Goal: Task Accomplishment & Management: Use online tool/utility

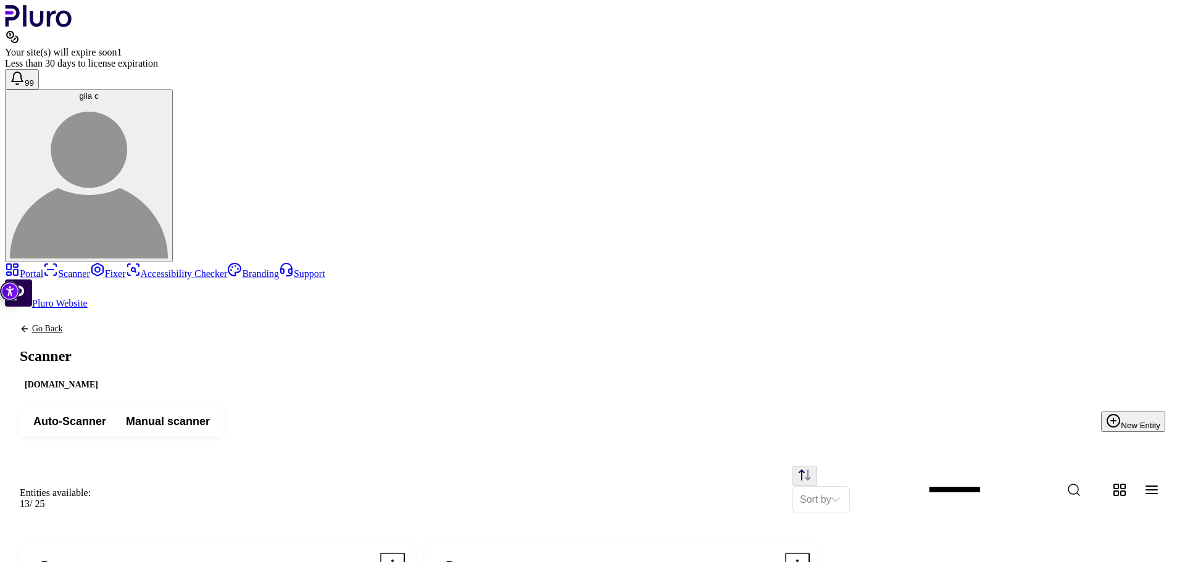
scroll to position [204, 0]
drag, startPoint x: 243, startPoint y: 475, endPoint x: 381, endPoint y: 483, distance: 138.5
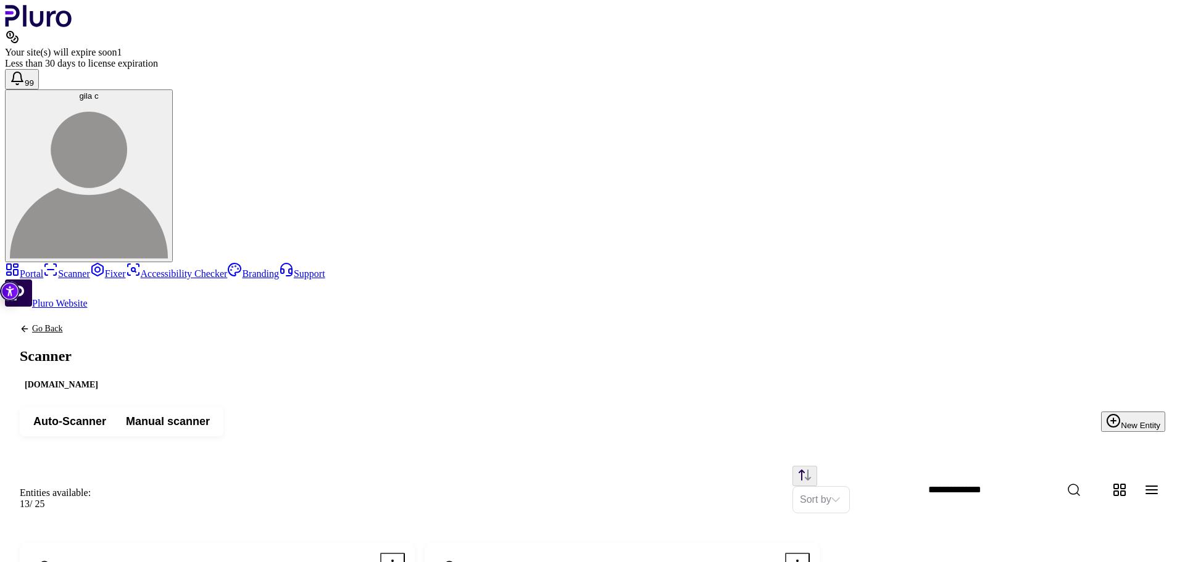
drag, startPoint x: 244, startPoint y: 475, endPoint x: 442, endPoint y: 501, distance: 199.9
copy span "[URL][DOMAIN_NAME]"
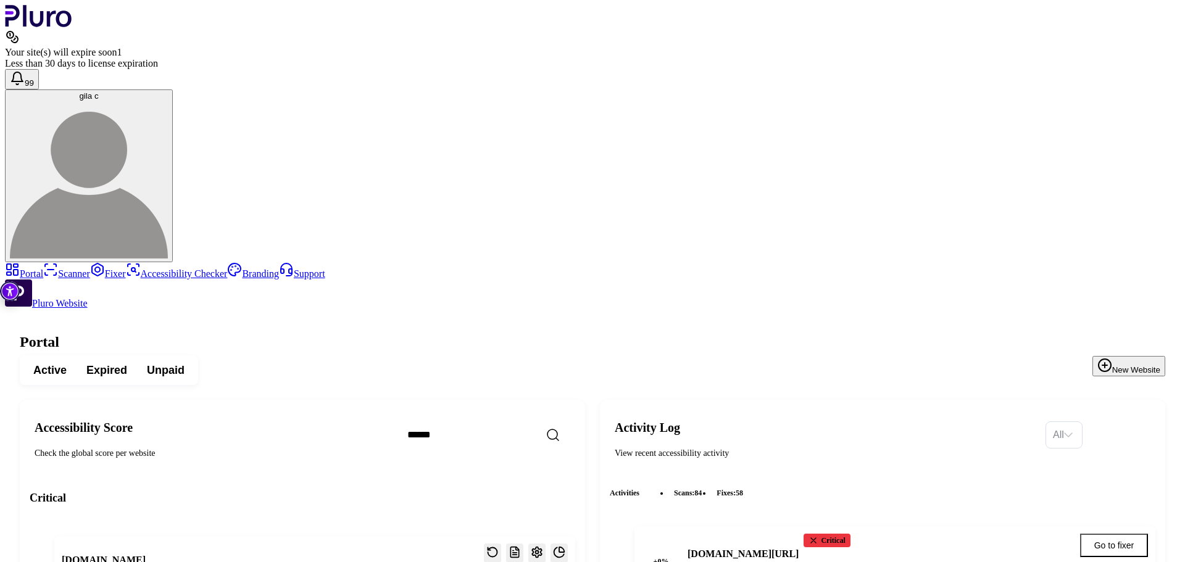
scroll to position [1999, 0]
click at [57, 268] on link "Scanner" at bounding box center [66, 273] width 47 height 10
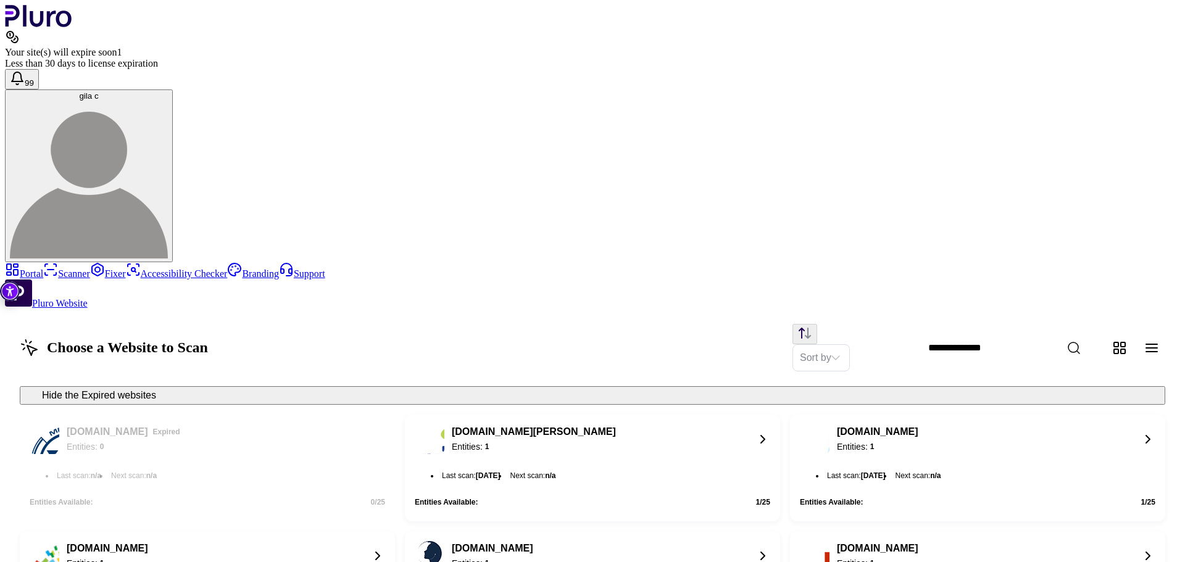
scroll to position [1042, 0]
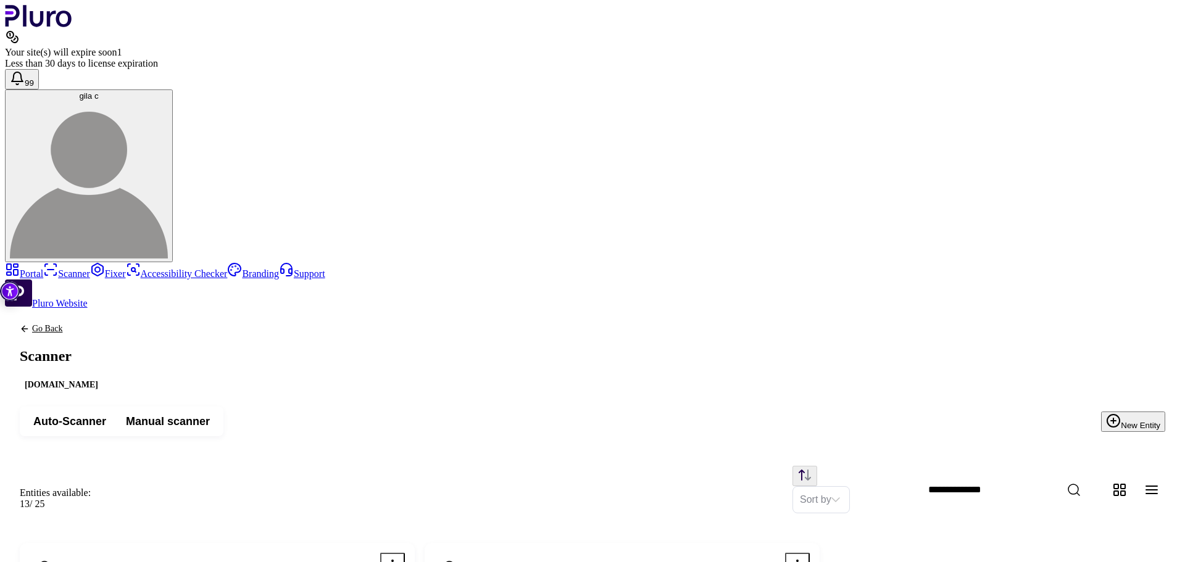
scroll to position [204, 0]
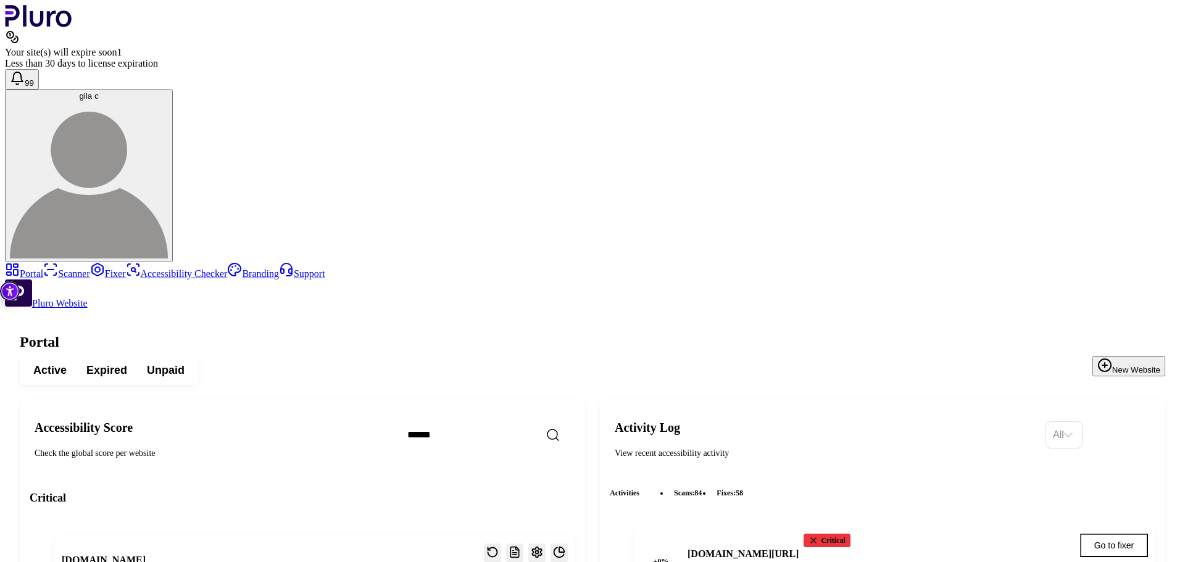
scroll to position [1999, 0]
click at [56, 268] on link "Scanner" at bounding box center [66, 273] width 47 height 10
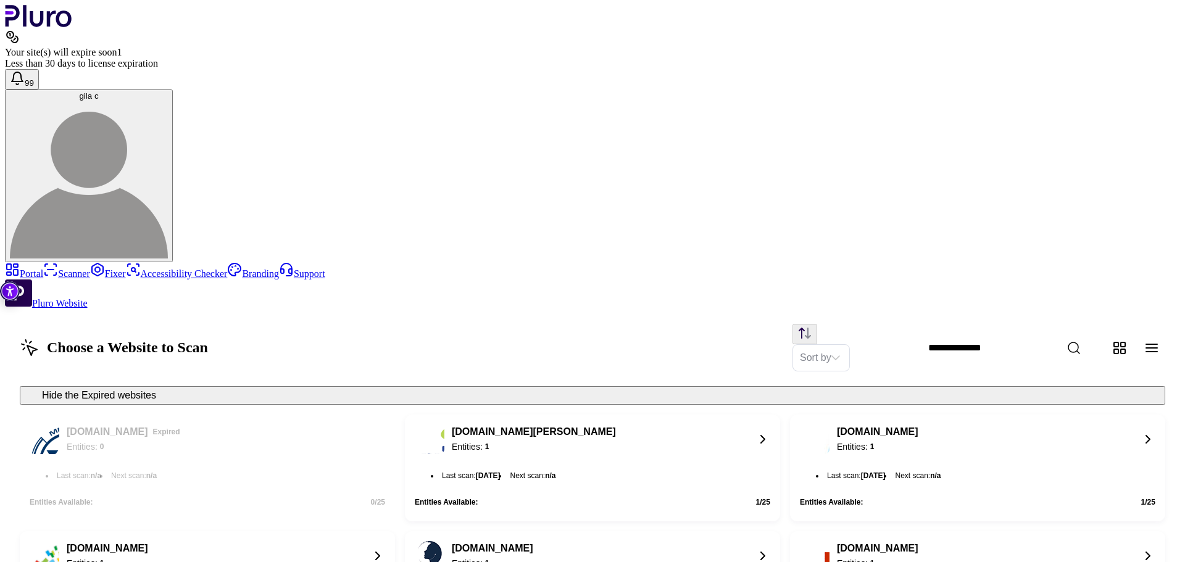
scroll to position [1018, 0]
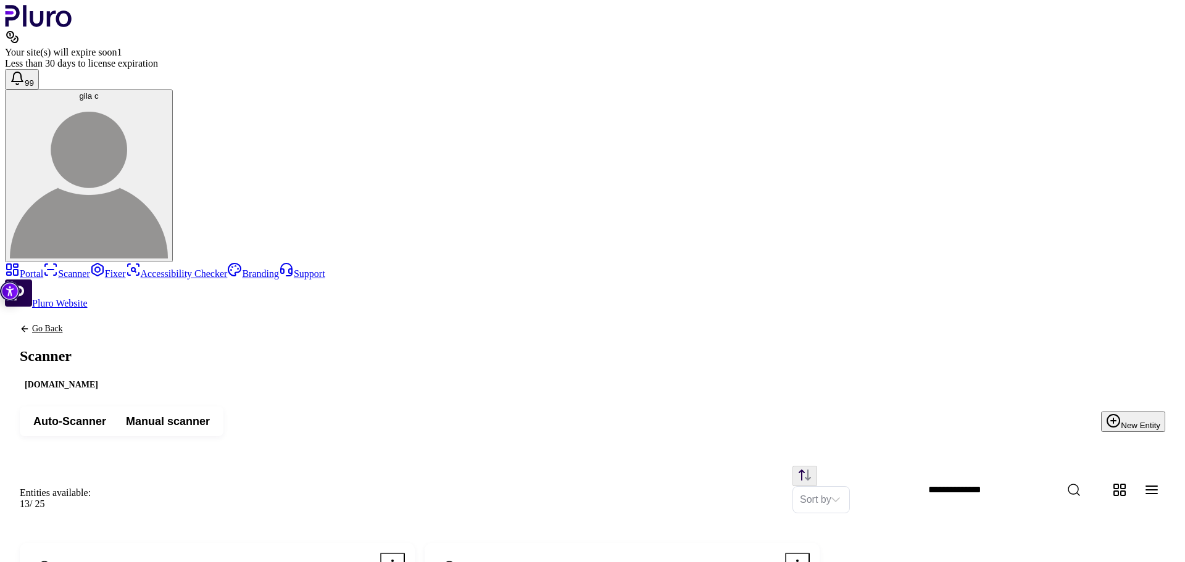
drag, startPoint x: 573, startPoint y: 124, endPoint x: 718, endPoint y: 111, distance: 145.6
drag, startPoint x: 622, startPoint y: 119, endPoint x: 575, endPoint y: 121, distance: 46.9
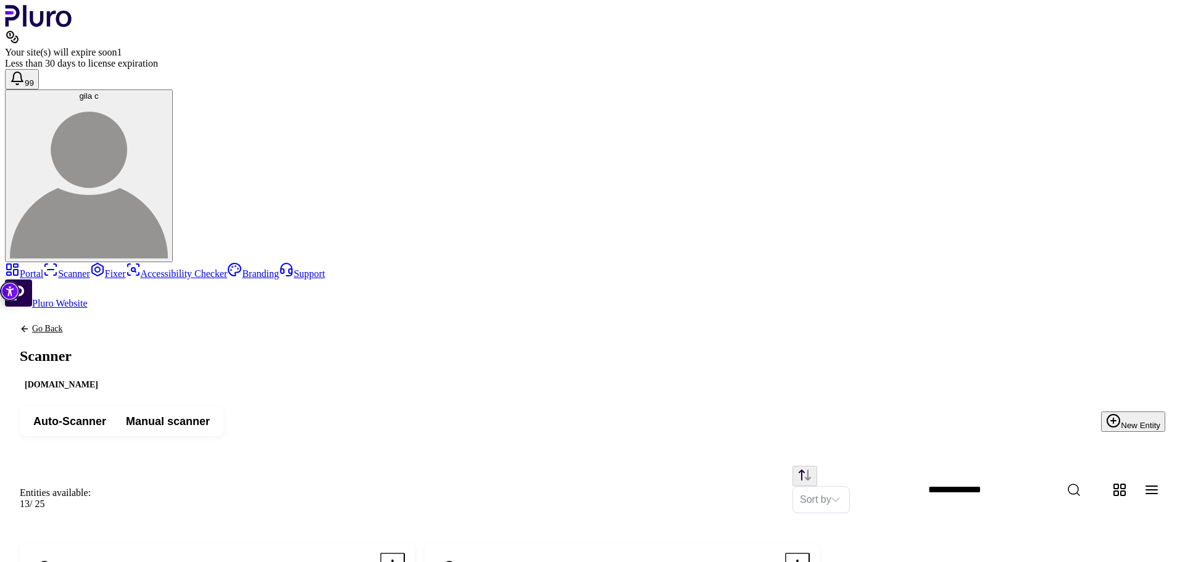
drag, startPoint x: 941, startPoint y: 377, endPoint x: 912, endPoint y: 361, distance: 32.6
copy span "https://shahar-malka.com/courses/color-course/quizzes/%d7%9e%d7%91%d7%97%d7%9f-…"
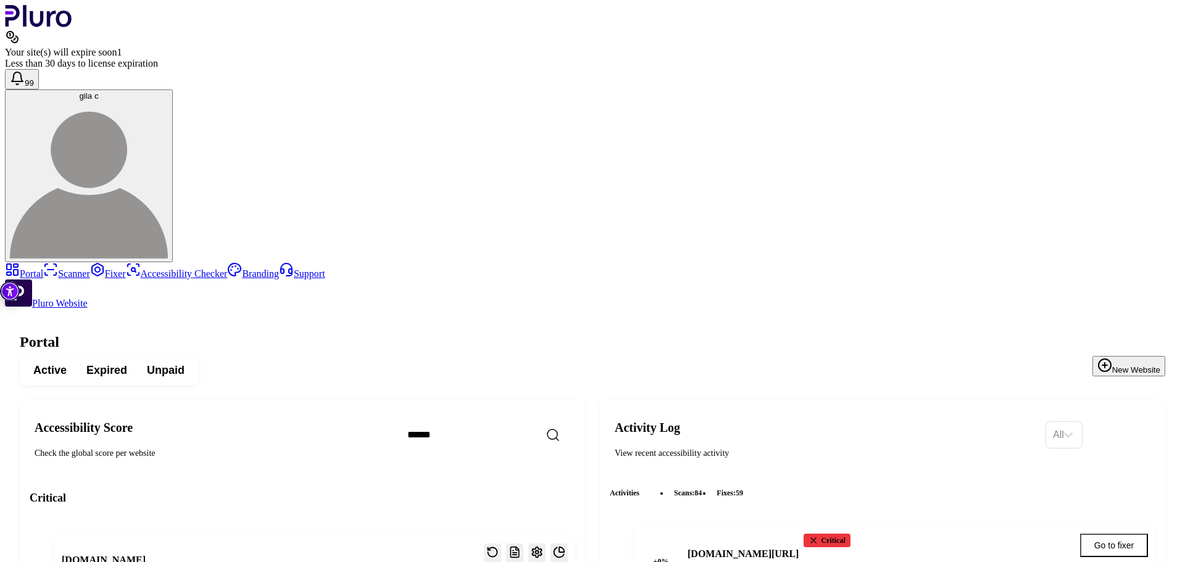
scroll to position [2098, 0]
